Goal: Task Accomplishment & Management: Complete application form

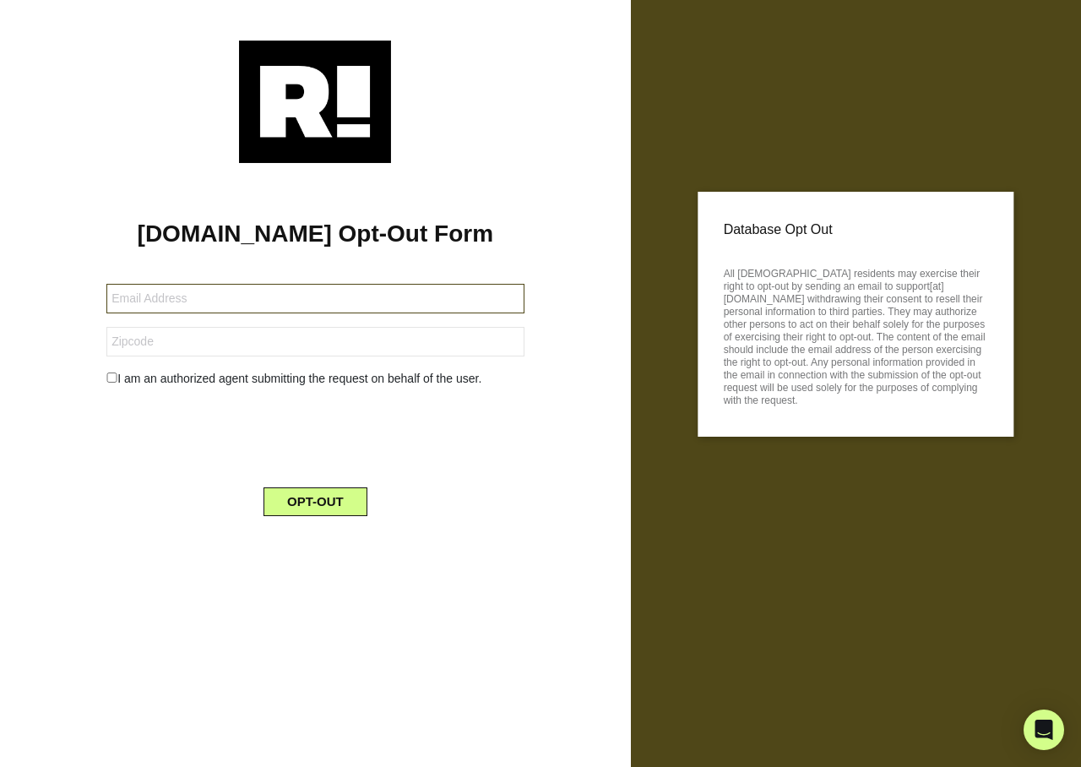
type input "[EMAIL_ADDRESS][DOMAIN_NAME]"
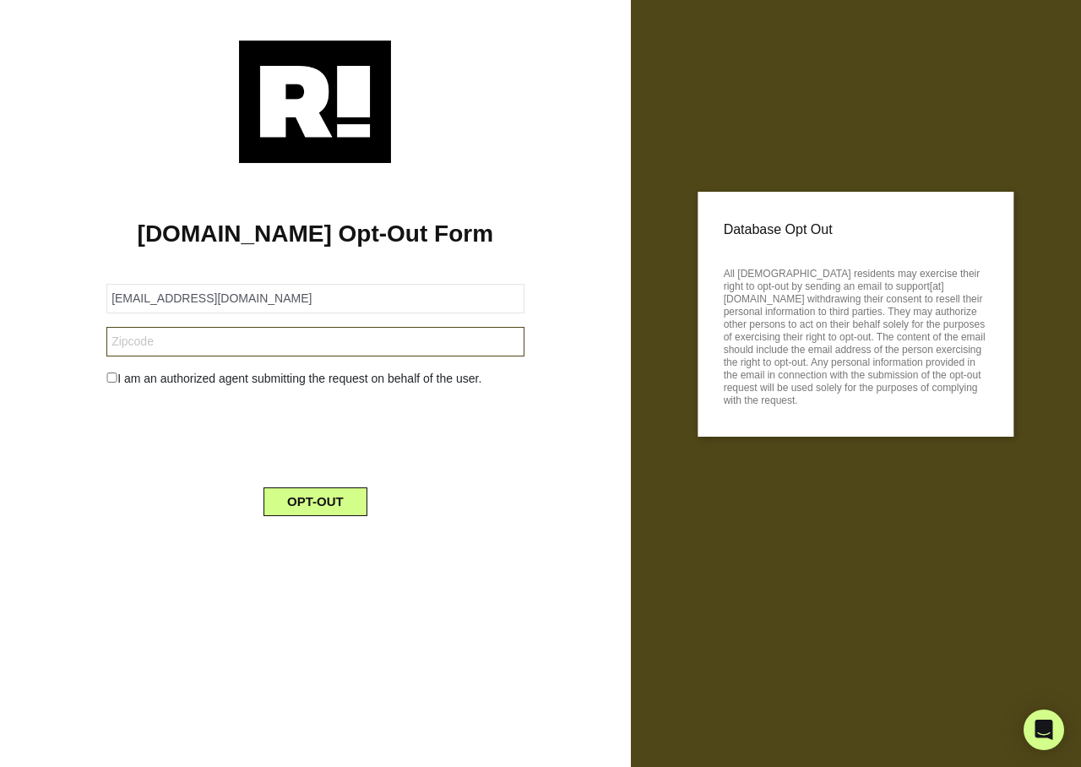
type input "64075"
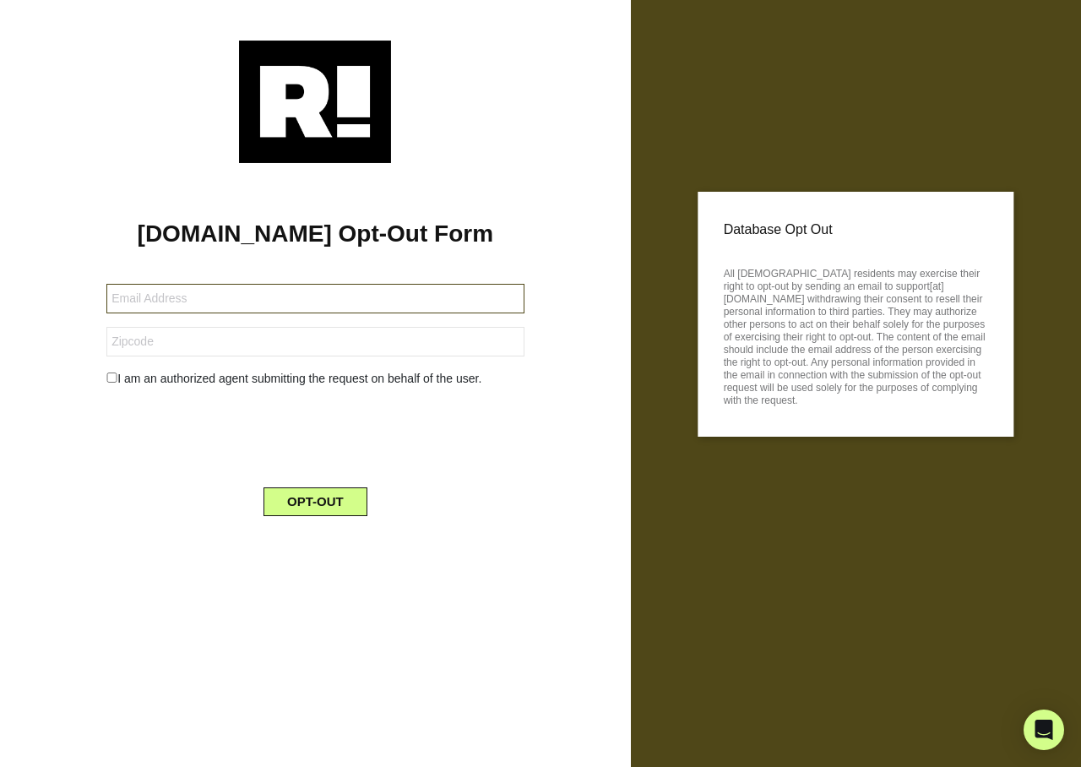
type input "[EMAIL_ADDRESS][DOMAIN_NAME]"
type input "93730"
